Goal: Information Seeking & Learning: Check status

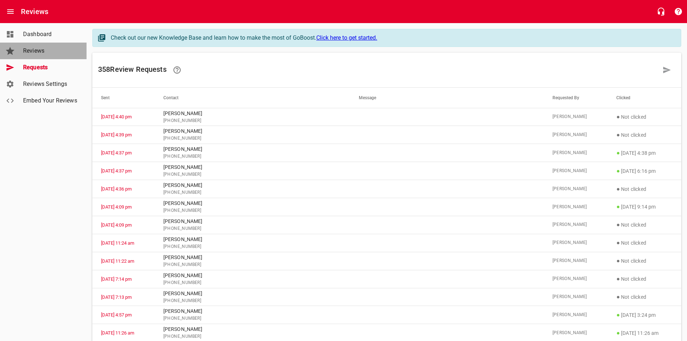
click at [46, 50] on span "Reviews" at bounding box center [50, 51] width 55 height 9
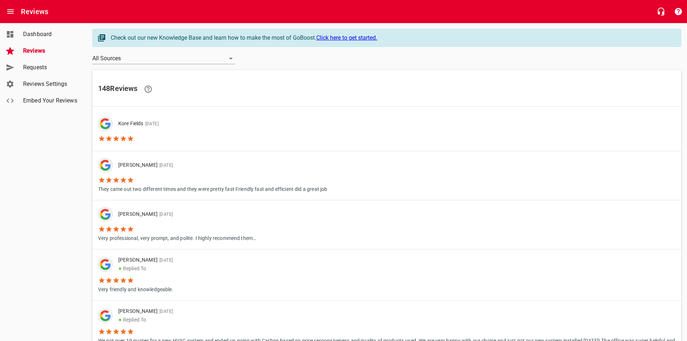
click at [42, 67] on span "Requests" at bounding box center [50, 67] width 55 height 9
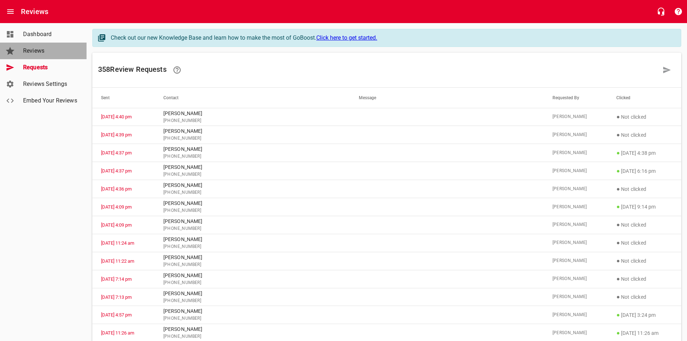
click at [29, 48] on span "Reviews" at bounding box center [50, 51] width 55 height 9
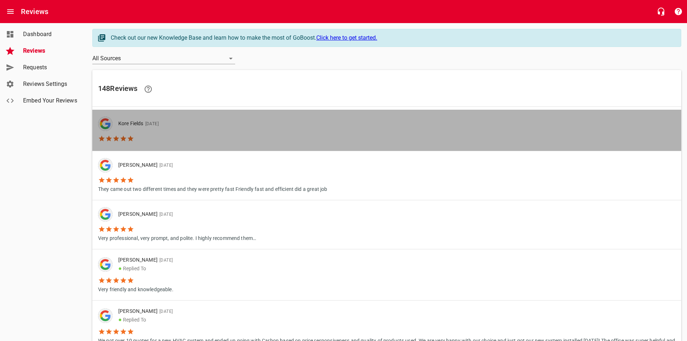
click at [157, 129] on li "Kore Fields [DATE]" at bounding box center [131, 124] width 66 height 14
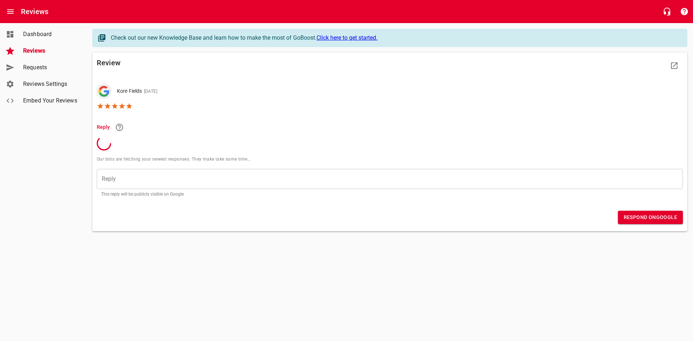
click at [43, 52] on span "Reviews" at bounding box center [50, 51] width 55 height 9
